Goal: Task Accomplishment & Management: Use online tool/utility

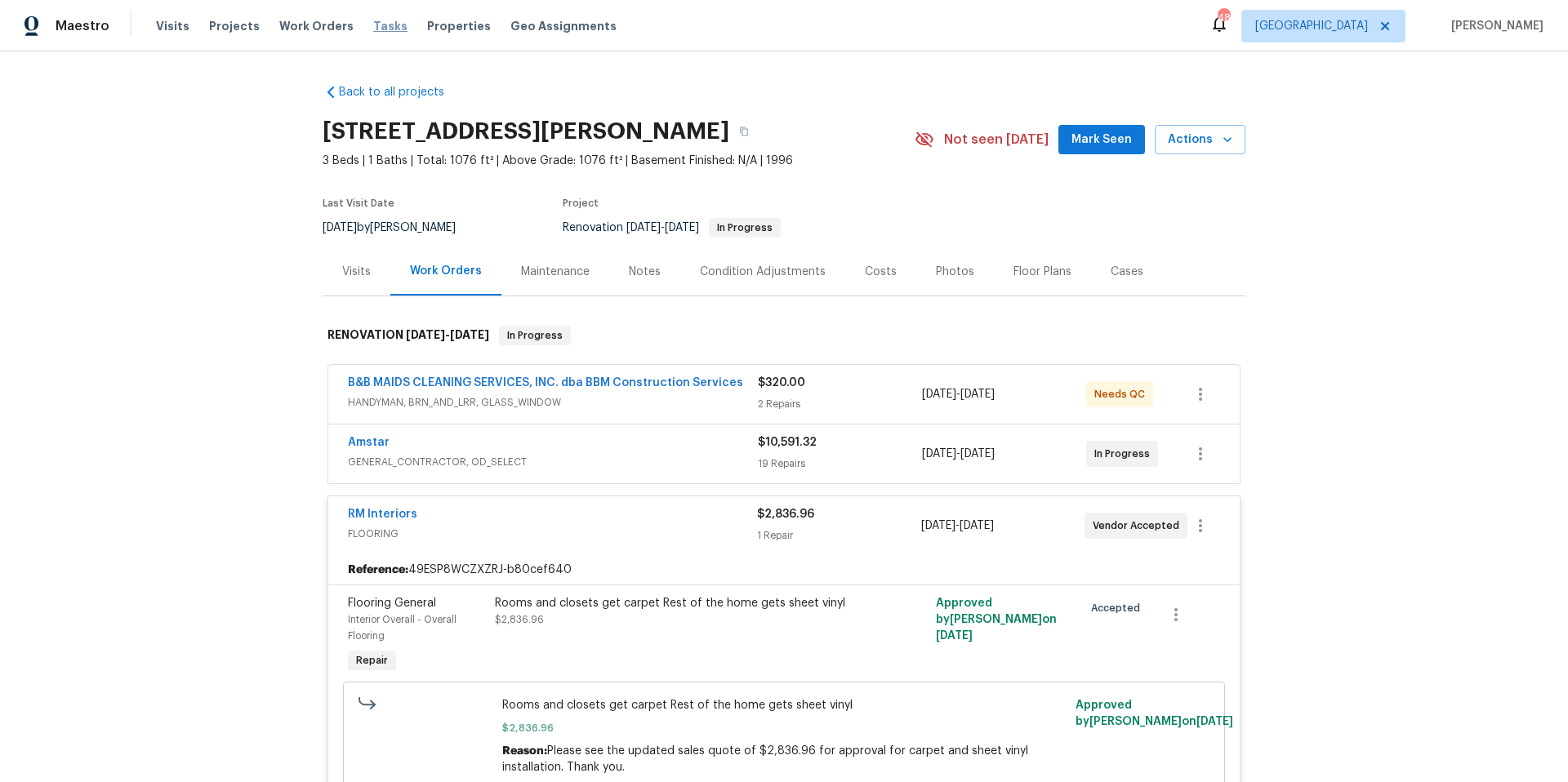
click at [382, 25] on span "Tasks" at bounding box center [390, 26] width 34 height 11
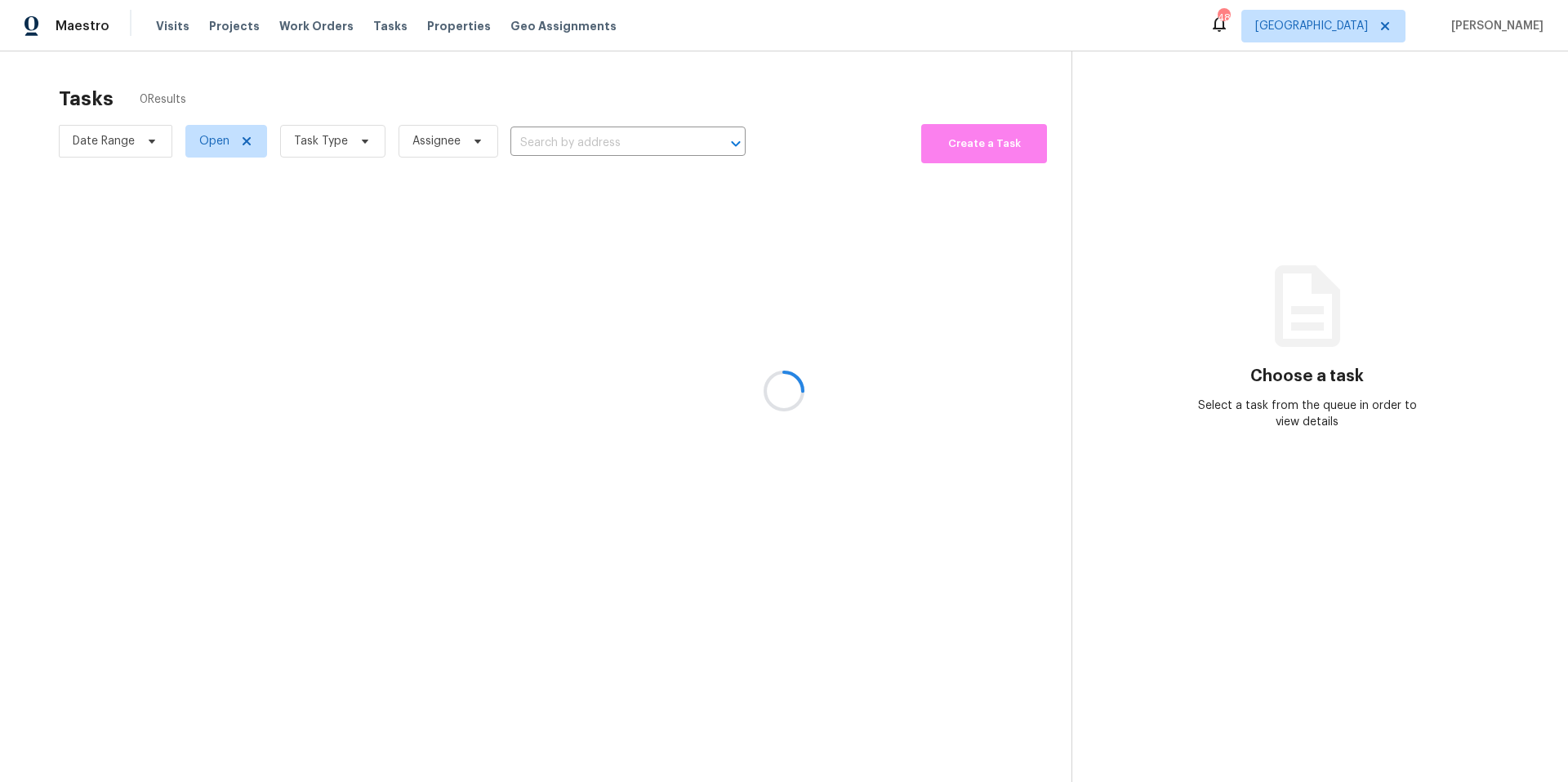
click at [363, 143] on div at bounding box center [784, 391] width 1568 height 782
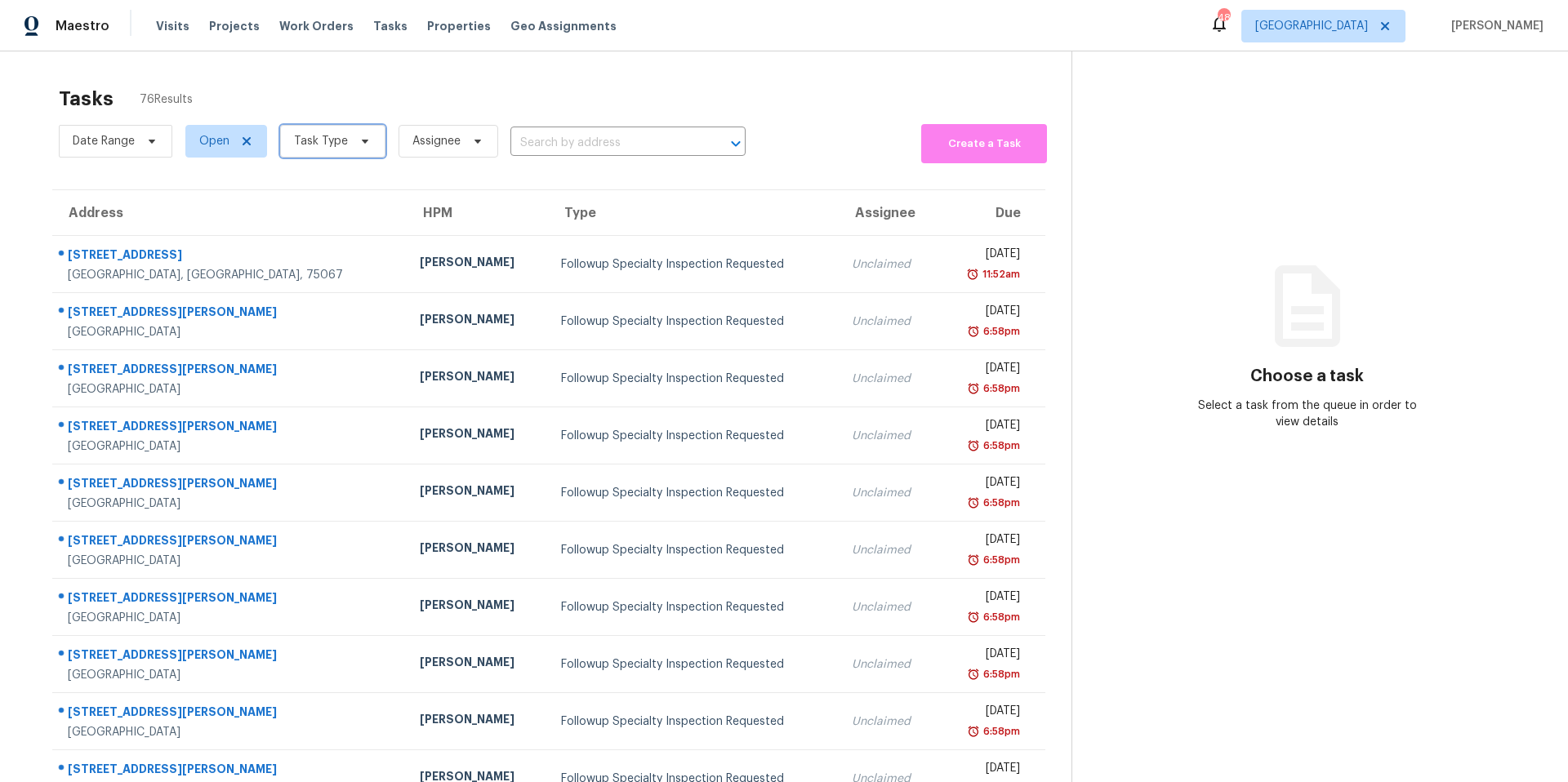
click at [363, 143] on icon at bounding box center [365, 141] width 13 height 13
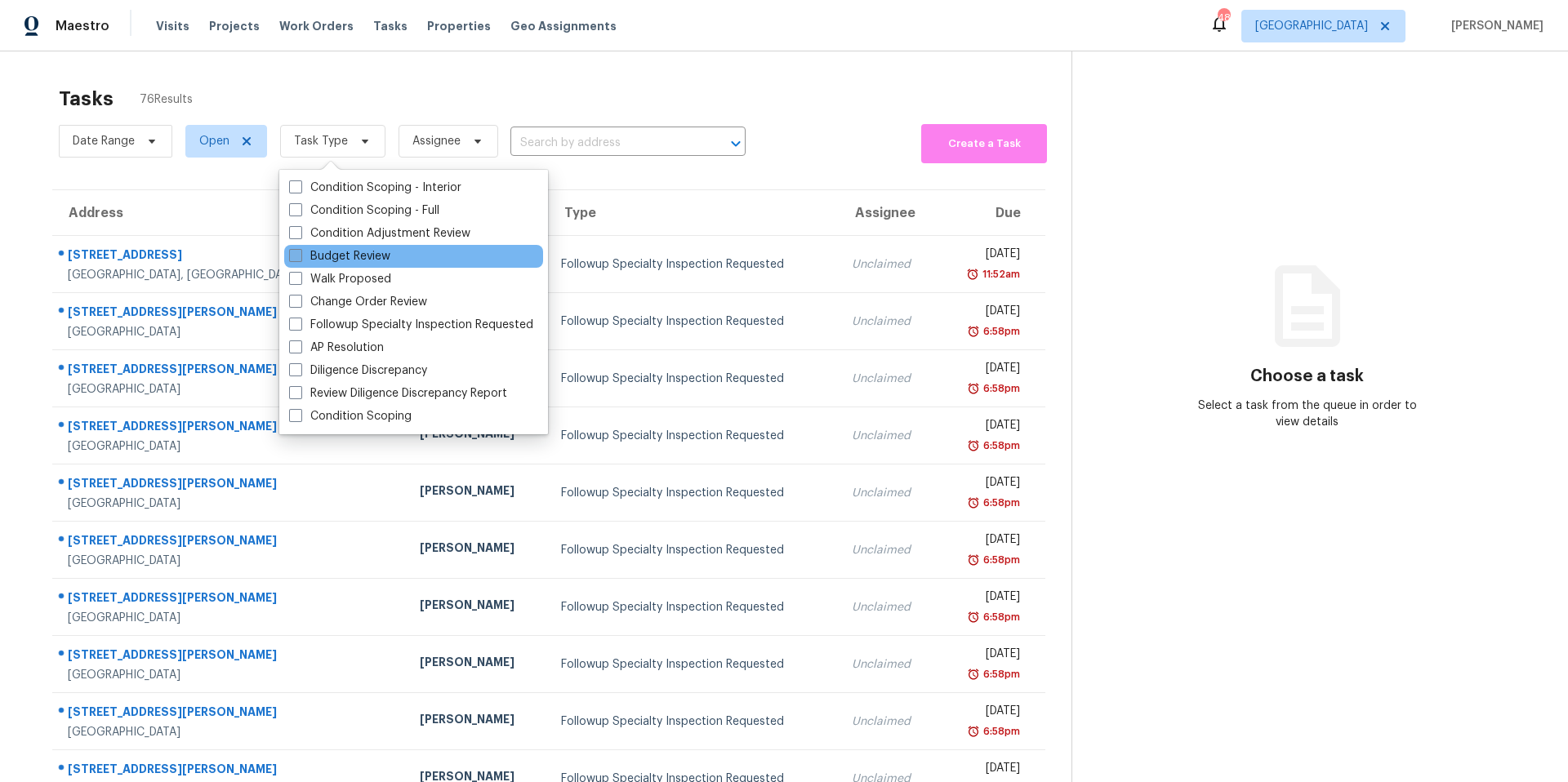
click at [381, 251] on label "Budget Review" at bounding box center [340, 257] width 101 height 16
click at [299, 251] on input "Budget Review" at bounding box center [294, 253] width 11 height 11
checkbox input "true"
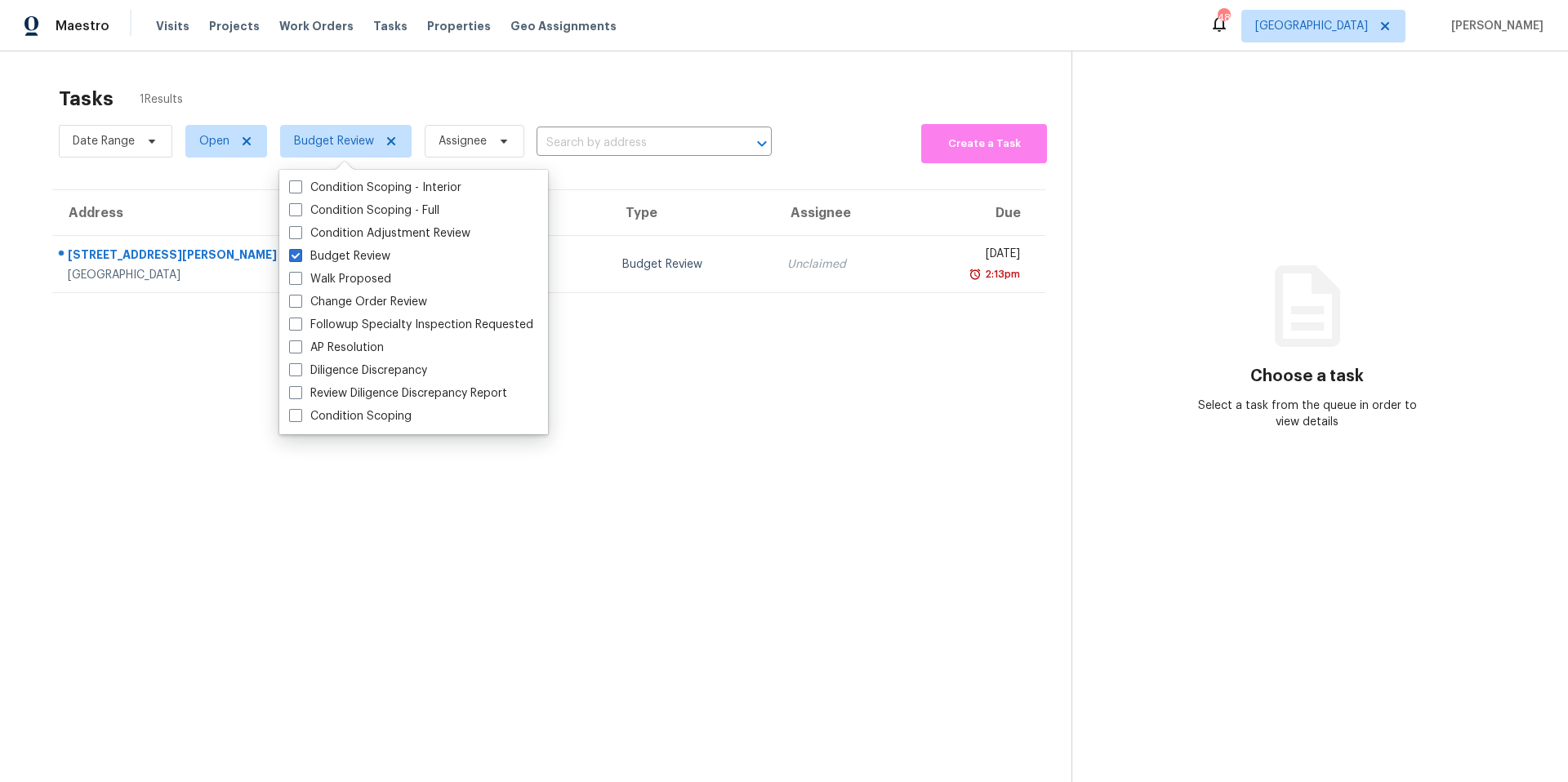
click at [403, 104] on div "Tasks 1 Results" at bounding box center [565, 99] width 1013 height 43
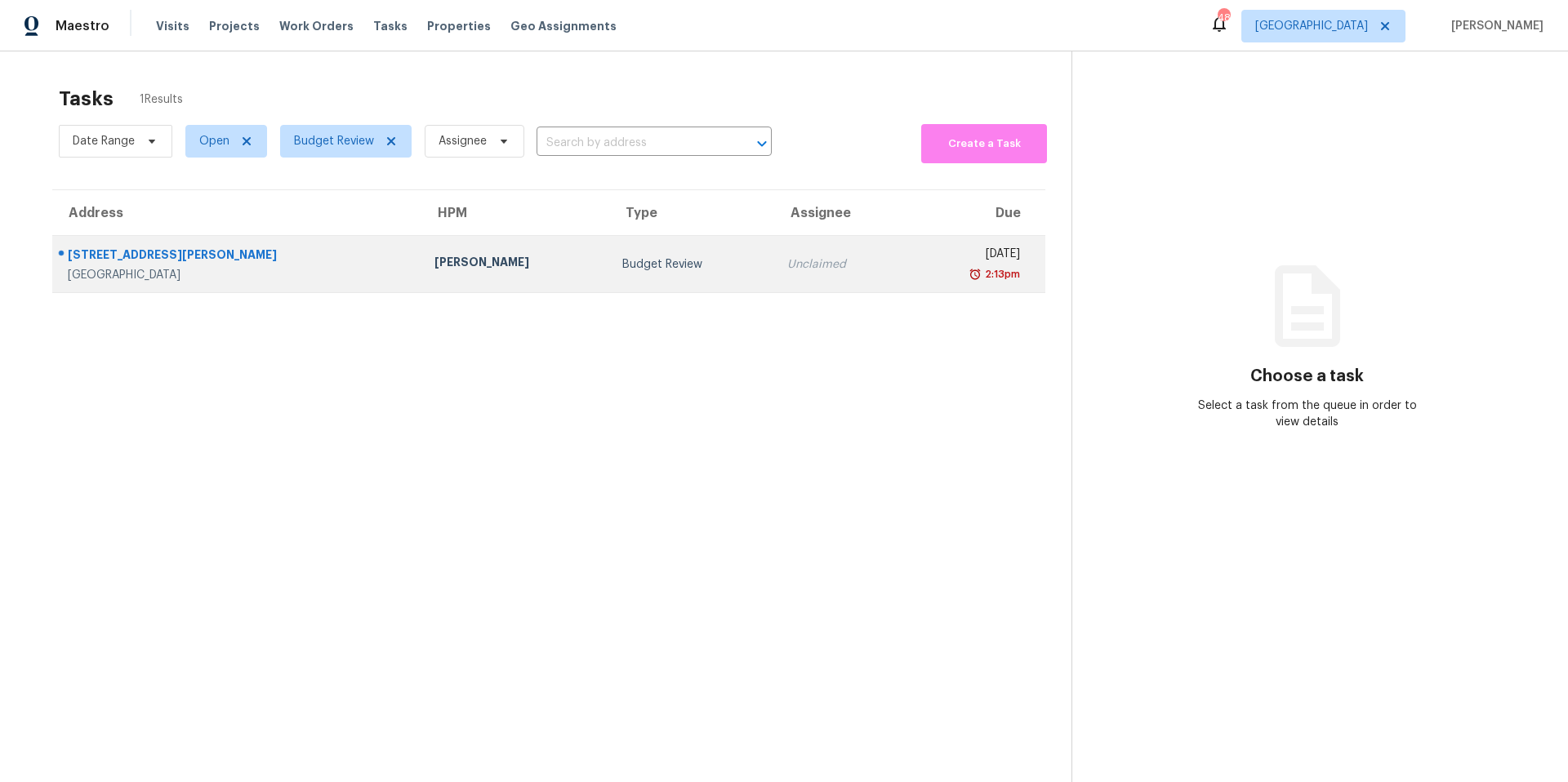
click at [435, 263] on div "Jason Fletcher" at bounding box center [515, 264] width 162 height 20
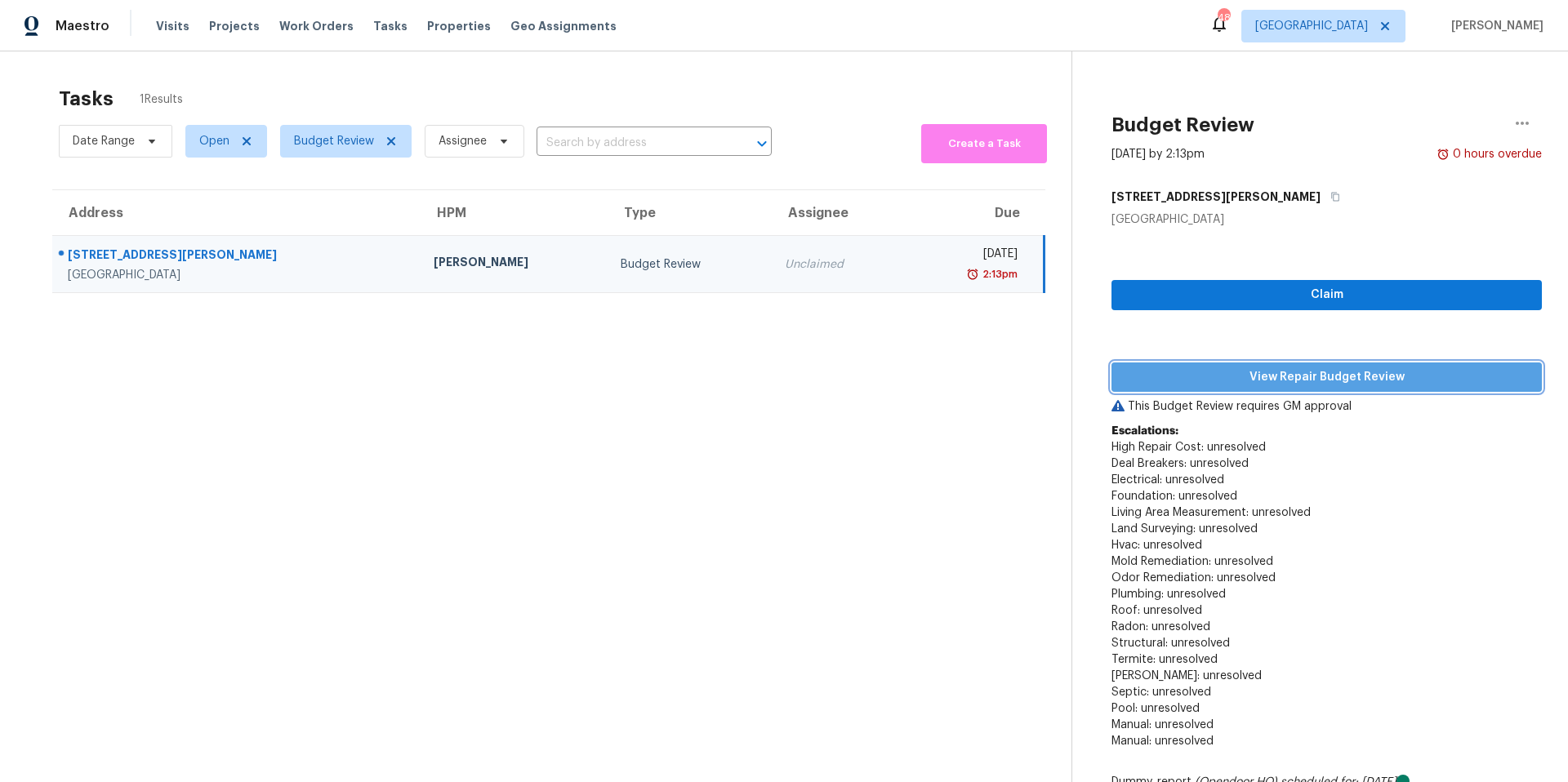
click at [1233, 380] on span "View Repair Budget Review" at bounding box center [1326, 377] width 404 height 20
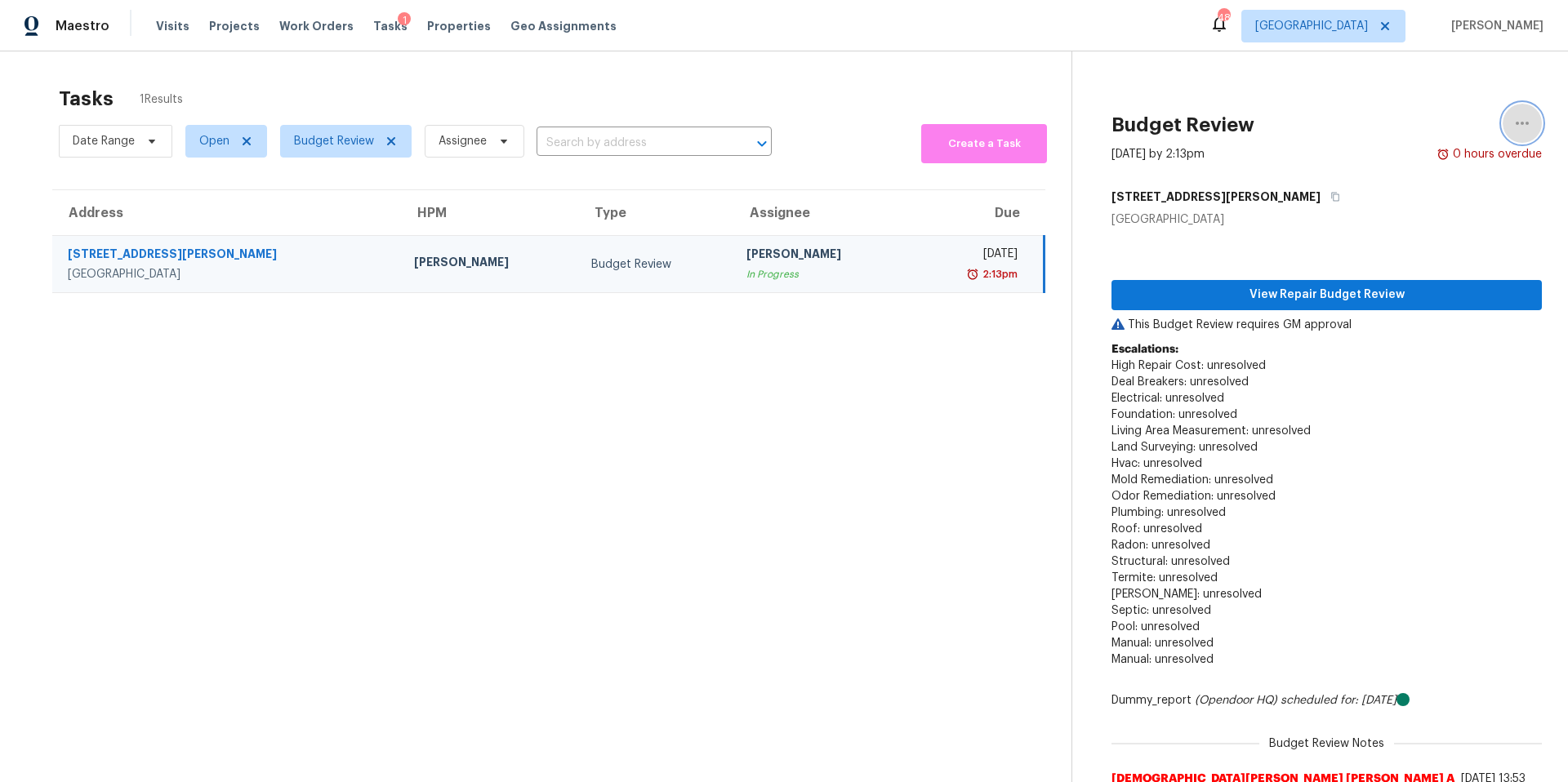
click at [1524, 120] on icon "button" at bounding box center [1522, 123] width 20 height 20
click at [1428, 115] on link "Unclaim this task" at bounding box center [1429, 126] width 139 height 25
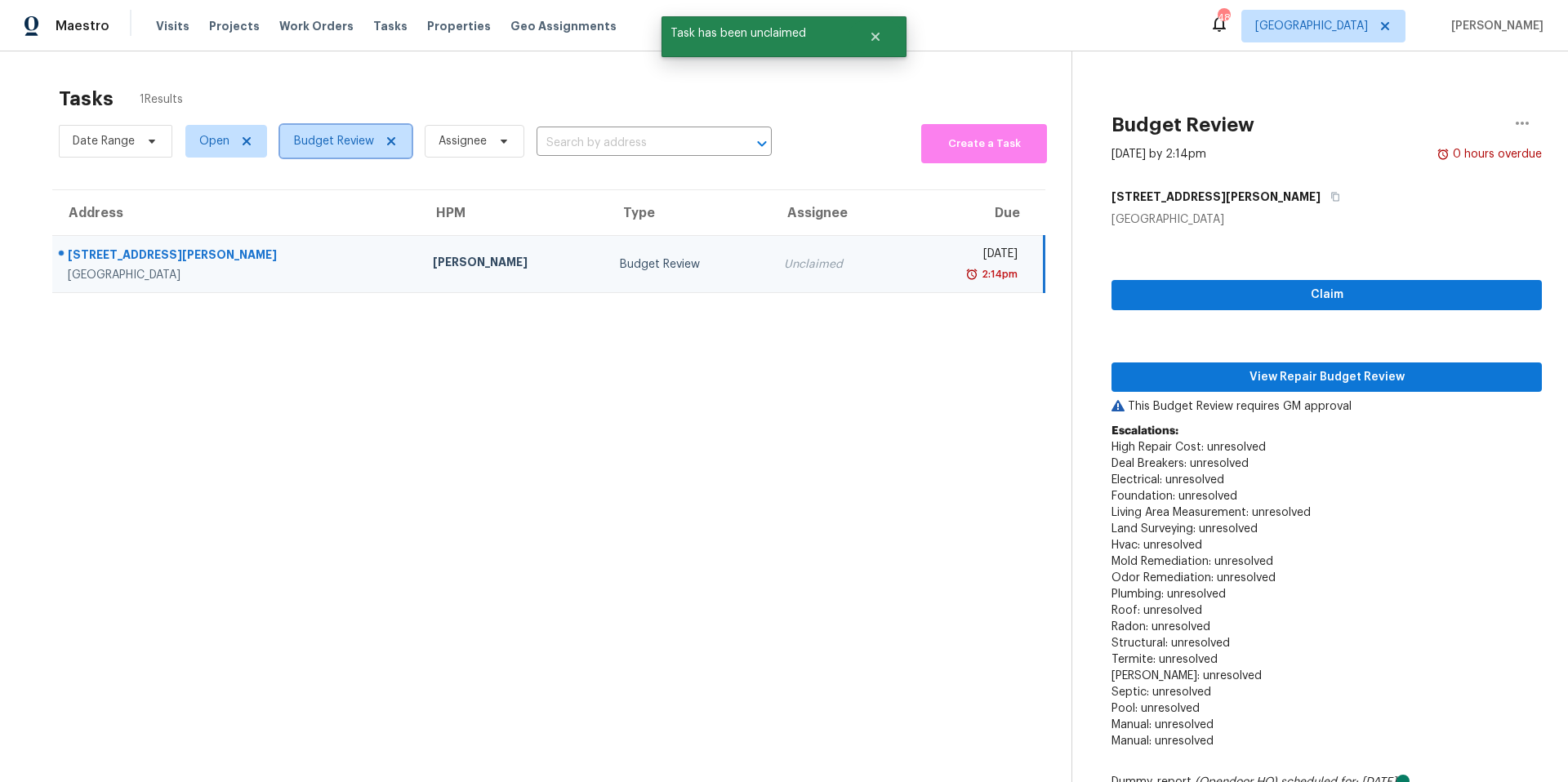
click at [352, 137] on span "Budget Review" at bounding box center [334, 141] width 80 height 16
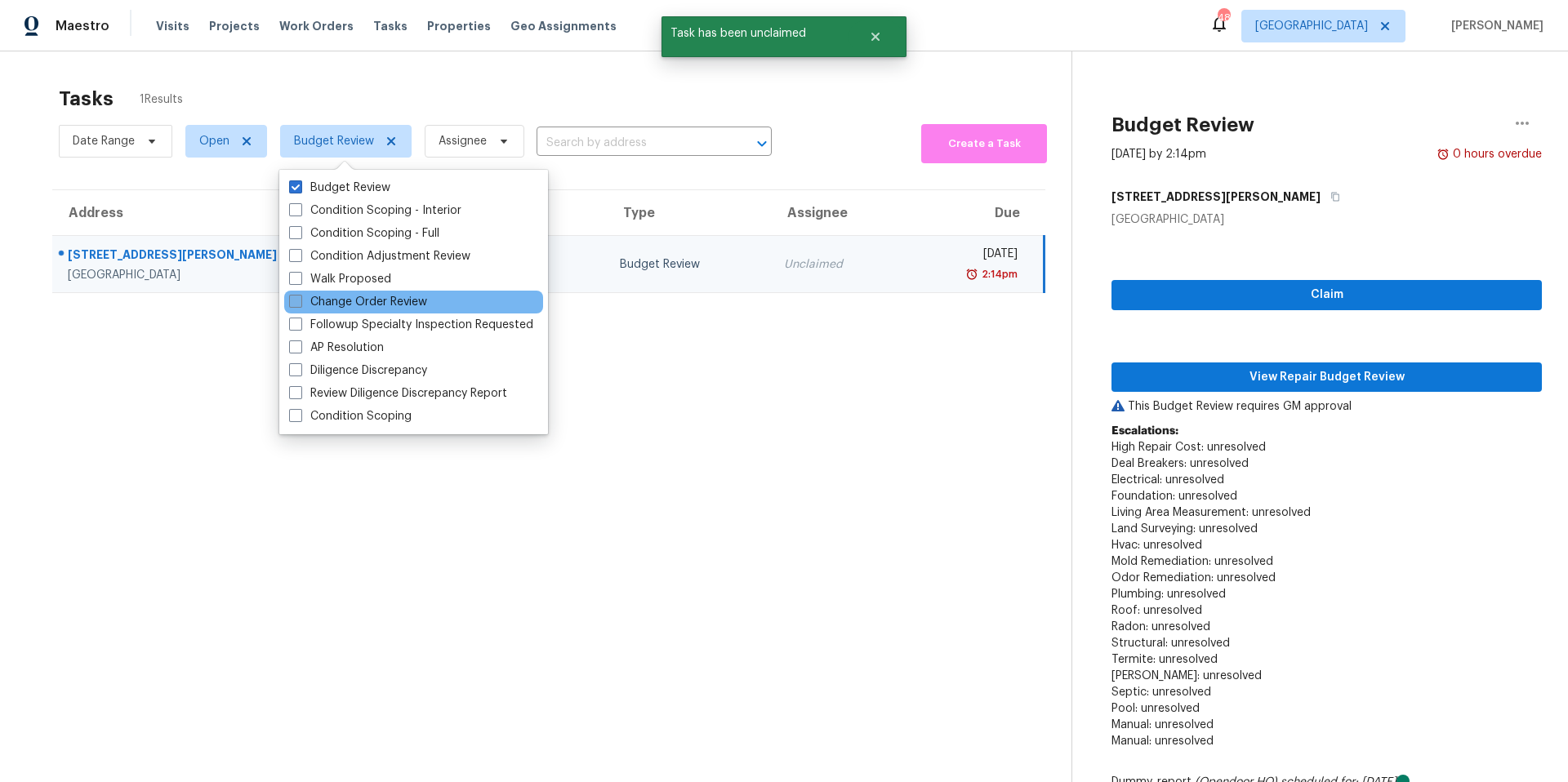
click at [331, 293] on label "Change Order Review" at bounding box center [358, 302] width 138 height 16
click at [299, 293] on input "Change Order Review" at bounding box center [294, 298] width 11 height 11
checkbox input "true"
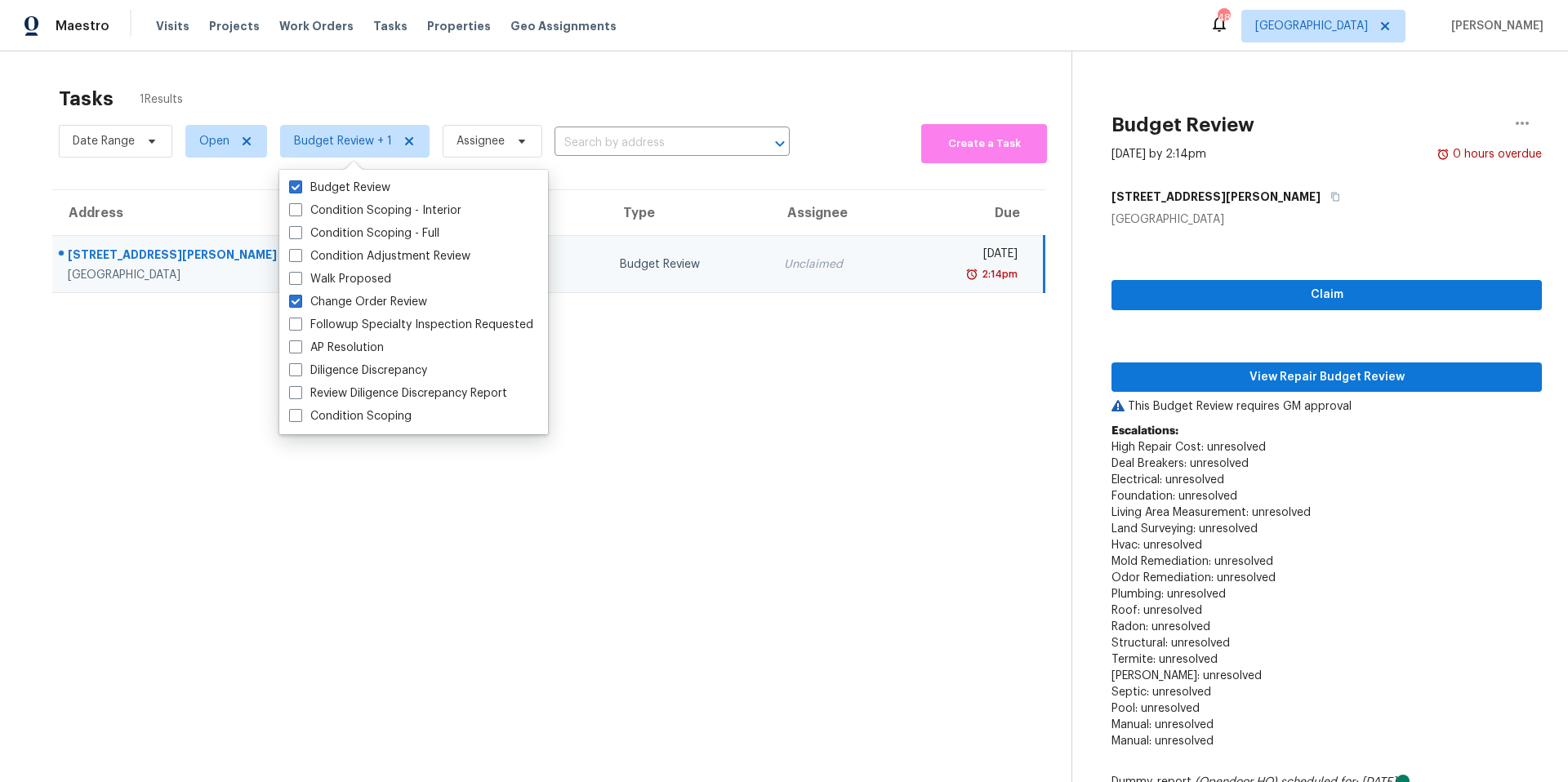
click at [833, 146] on div "Date Range Open Budget Review + 1 Assignee ​ Create a Task" at bounding box center [565, 141] width 1013 height 43
